Goal: Transaction & Acquisition: Purchase product/service

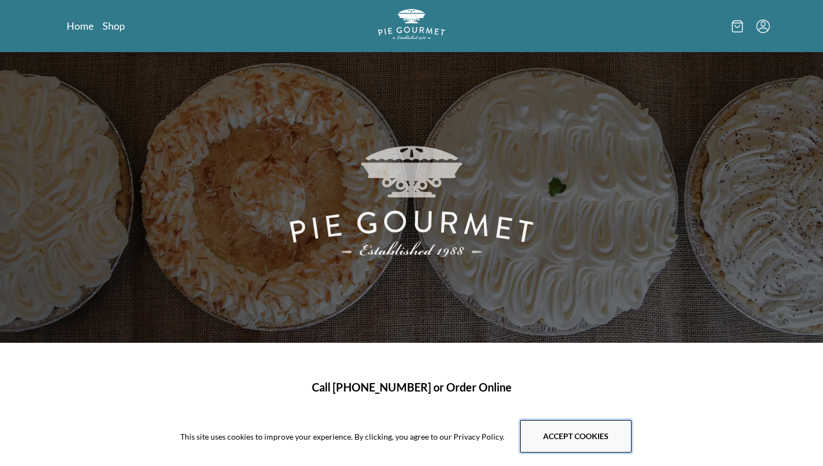
click at [552, 433] on button "Accept cookies" at bounding box center [575, 436] width 111 height 32
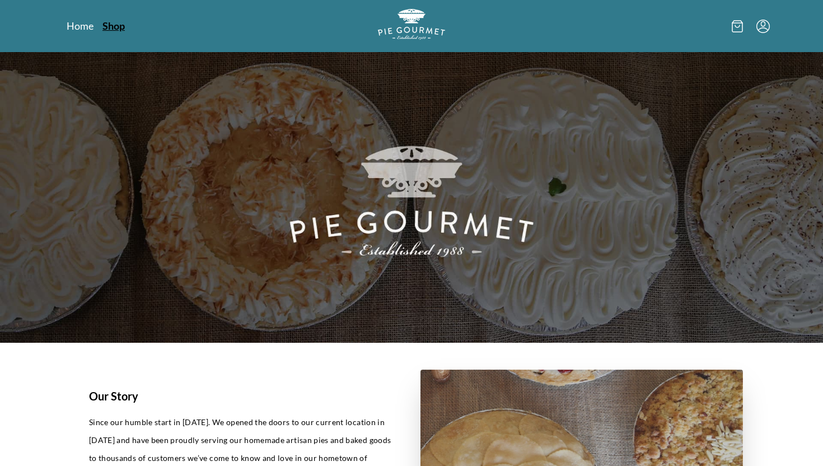
click at [117, 25] on link "Shop" at bounding box center [113, 25] width 22 height 13
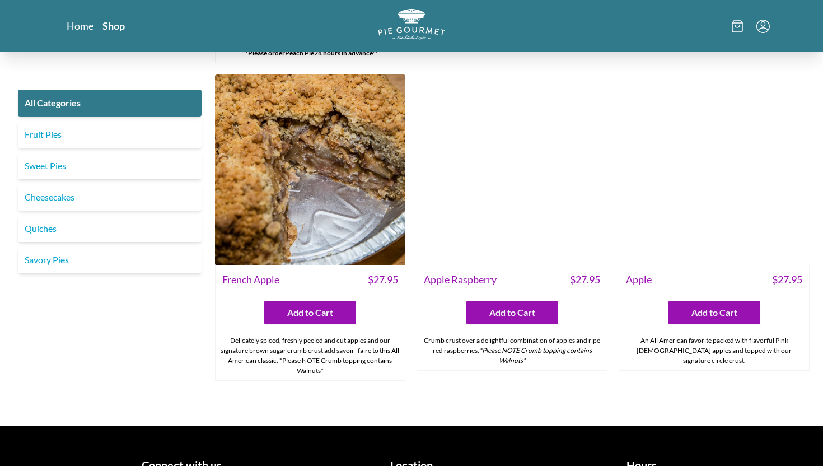
scroll to position [3725, 0]
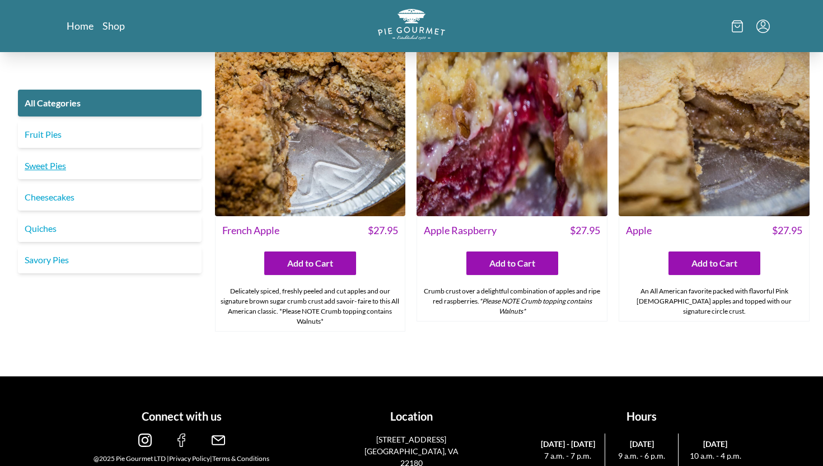
click at [55, 168] on link "Sweet Pies" at bounding box center [110, 165] width 184 height 27
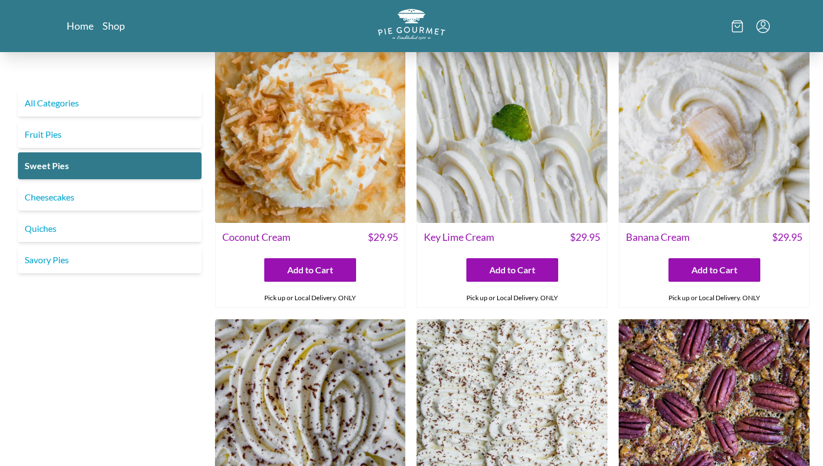
scroll to position [30, 0]
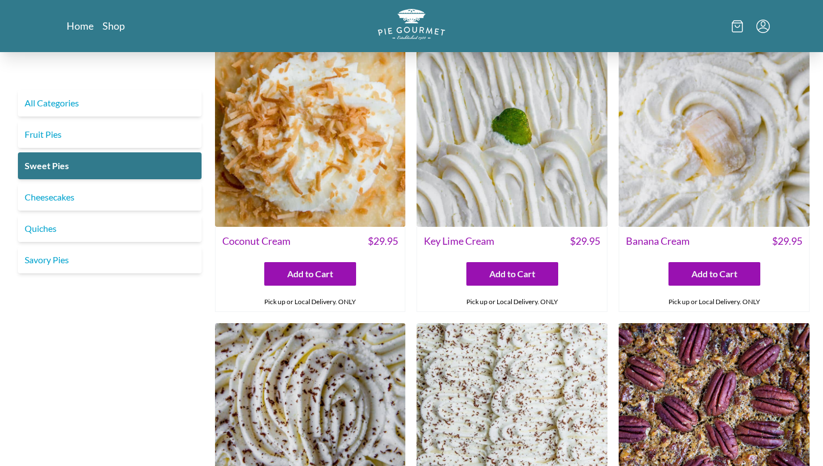
click at [709, 142] on img at bounding box center [714, 131] width 191 height 191
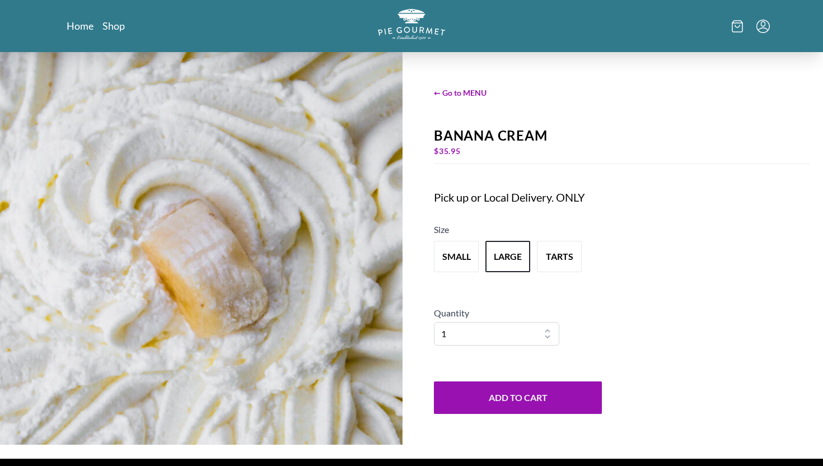
scroll to position [16, 0]
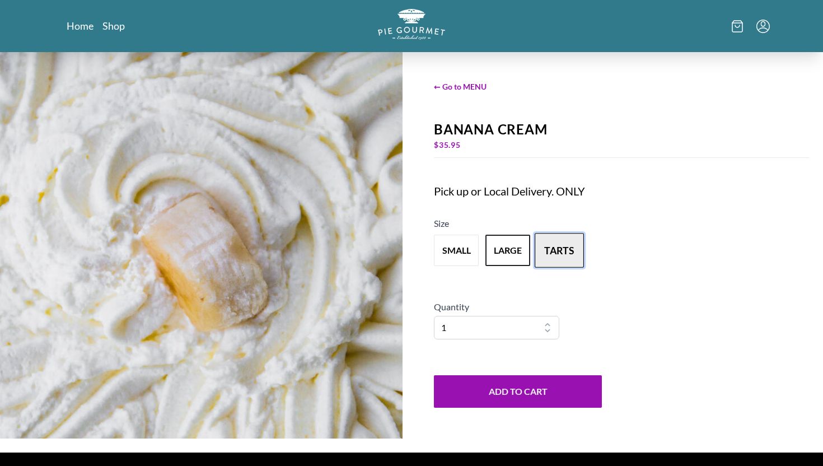
click at [549, 254] on button "tarts" at bounding box center [559, 250] width 49 height 35
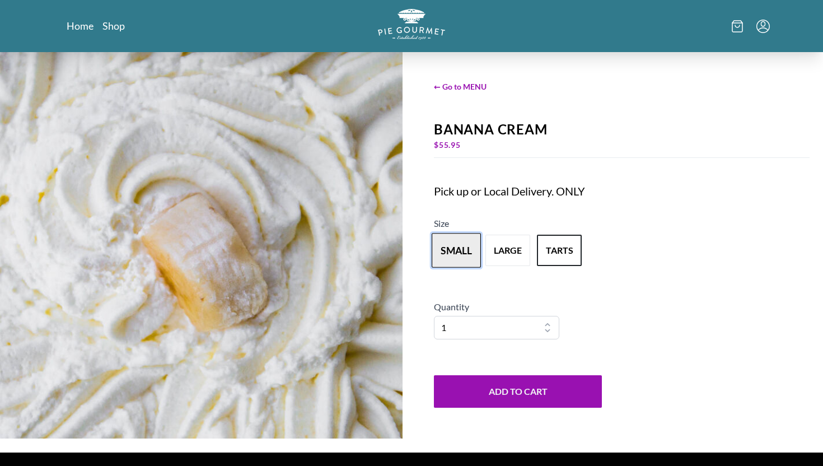
click at [451, 249] on button "small" at bounding box center [456, 250] width 49 height 35
click at [460, 83] on span "← Go to MENU" at bounding box center [622, 87] width 376 height 12
